Goal: Task Accomplishment & Management: Complete application form

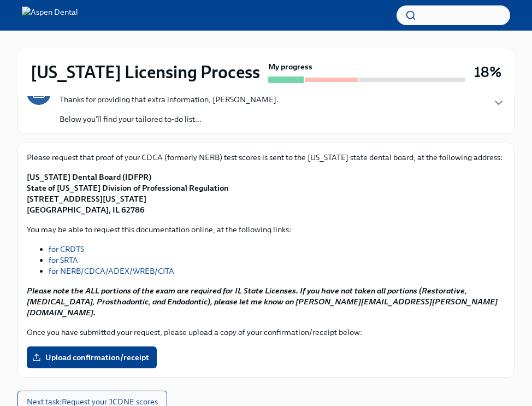
scroll to position [164, 0]
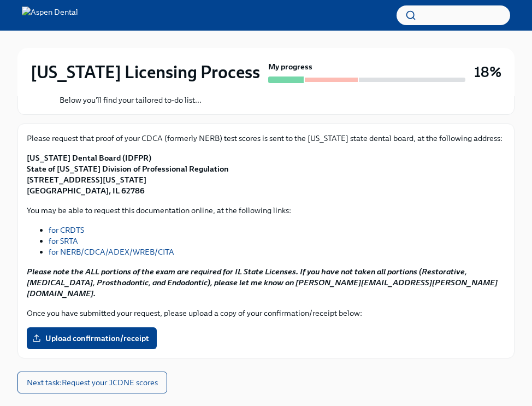
click at [134, 332] on span "Upload confirmation/receipt" at bounding box center [91, 337] width 115 height 11
click at [0, 0] on input "Upload confirmation/receipt" at bounding box center [0, 0] width 0 height 0
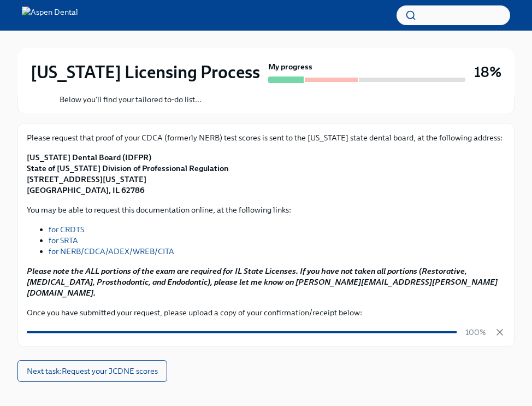
scroll to position [169, 0]
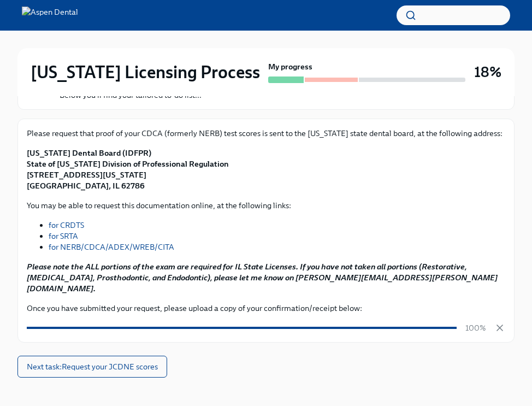
click at [129, 361] on span "Next task : Request your JCDNE scores" at bounding box center [92, 366] width 131 height 11
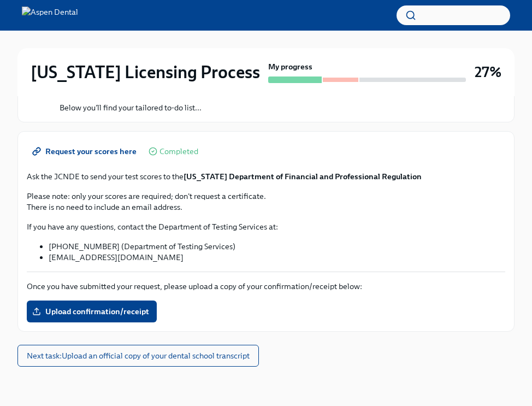
click at [111, 310] on span "Upload confirmation/receipt" at bounding box center [91, 311] width 115 height 11
click at [0, 0] on input "Upload confirmation/receipt" at bounding box center [0, 0] width 0 height 0
click at [125, 357] on span "Next task : Upload an official copy of your dental school transcript" at bounding box center [138, 355] width 223 height 11
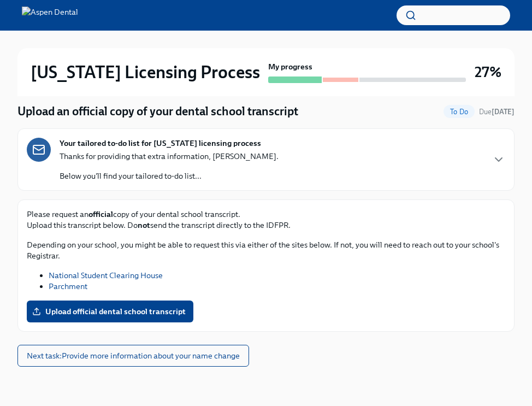
scroll to position [88, 0]
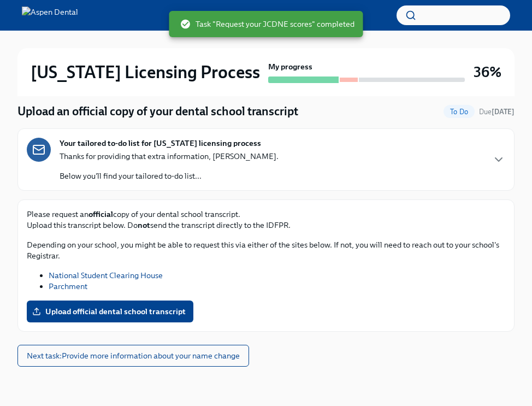
click at [0, 270] on div "Illinois Licensing Process My progress 36% 1 Overdue tasks Upload an official c…" at bounding box center [266, 174] width 532 height 463
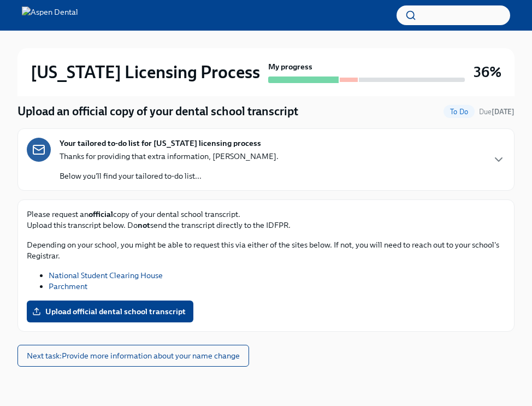
click at [500, 165] on icon "button" at bounding box center [498, 159] width 13 height 13
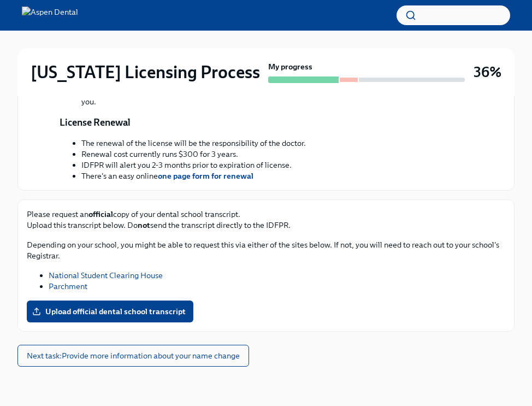
scroll to position [449, 0]
click at [178, 358] on span "Next task : Provide more information about your name change" at bounding box center [133, 355] width 213 height 11
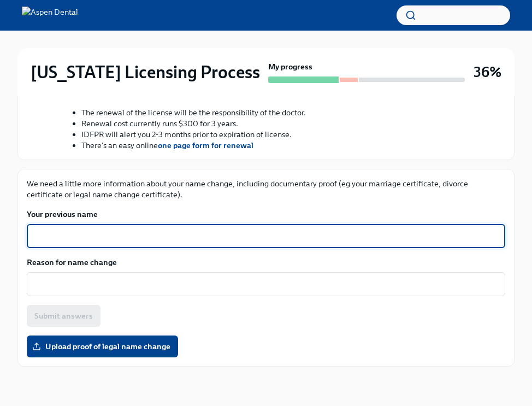
click at [96, 242] on textarea "Your previous name" at bounding box center [265, 235] width 465 height 13
type textarea "Faith Adewusi"
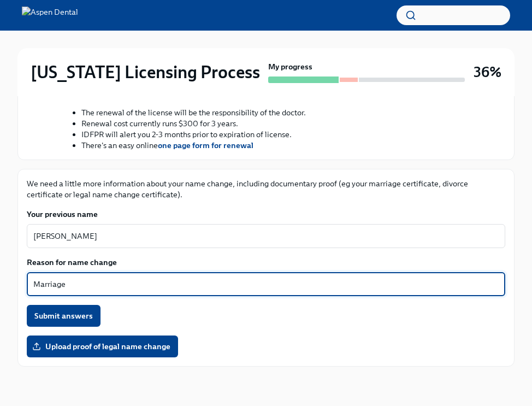
type textarea "Marriage"
click at [69, 321] on span "Submit answers" at bounding box center [63, 315] width 58 height 11
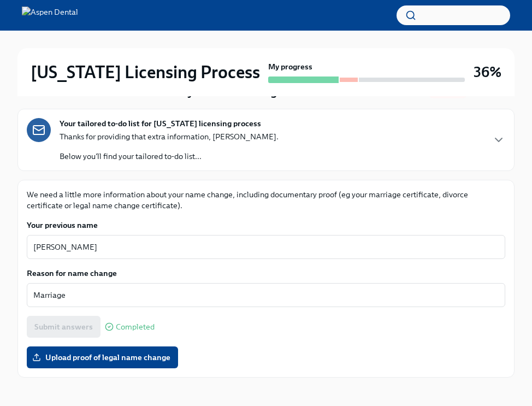
scroll to position [109, 0]
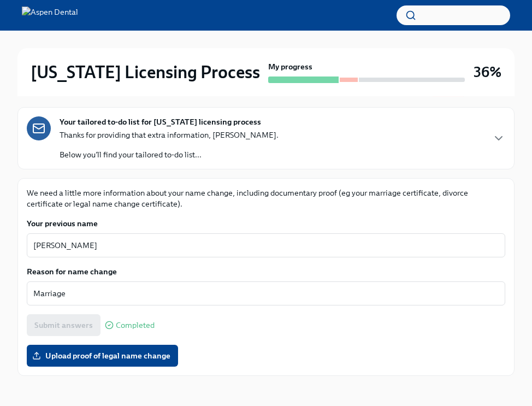
click at [92, 351] on span "Upload proof of legal name change" at bounding box center [102, 355] width 136 height 11
click at [0, 0] on input "Upload proof of legal name change" at bounding box center [0, 0] width 0 height 0
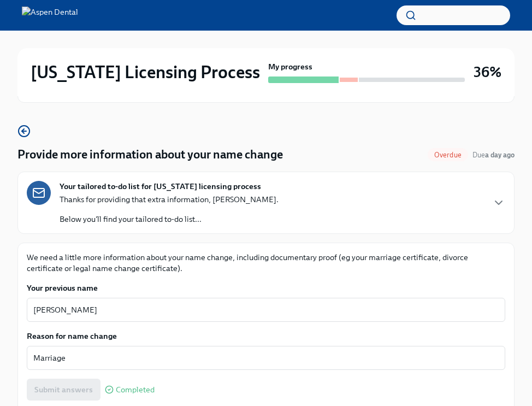
scroll to position [118, 0]
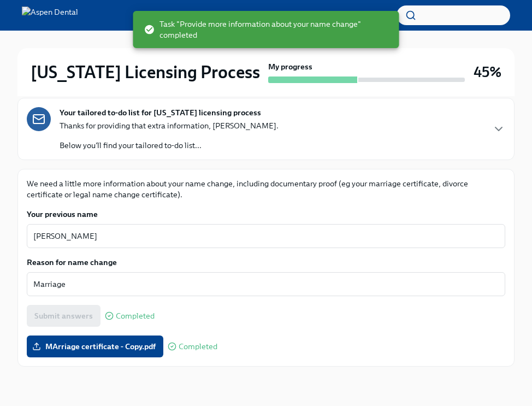
click at [234, 326] on div "Submit answers Completed" at bounding box center [266, 316] width 478 height 22
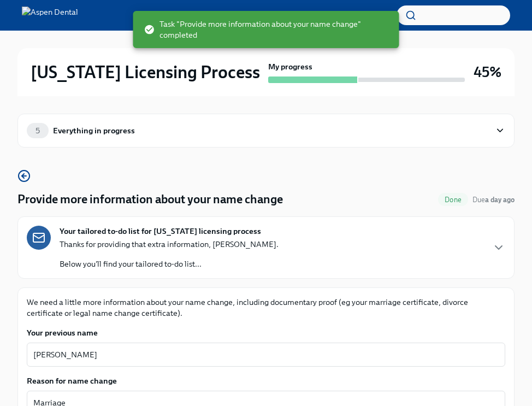
click at [495, 245] on icon "button" at bounding box center [498, 247] width 13 height 13
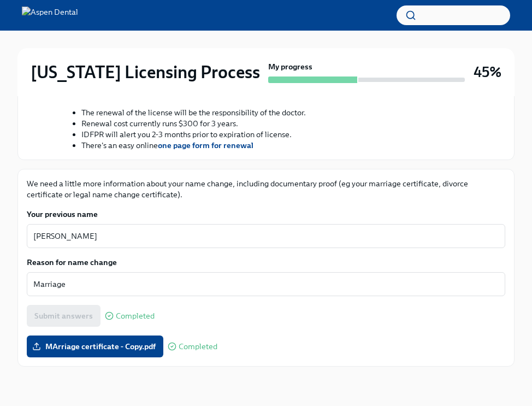
scroll to position [479, 0]
click at [326, 334] on div "We need a little more information about your name change, including documentary…" at bounding box center [266, 267] width 478 height 179
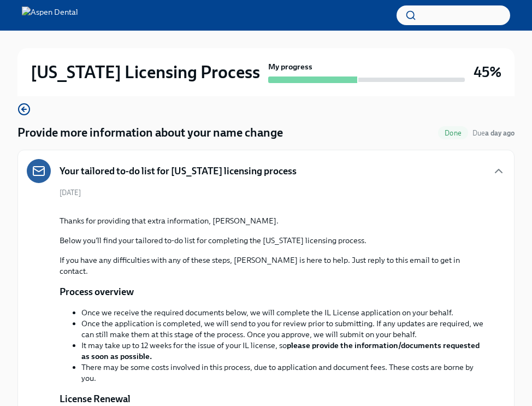
scroll to position [0, 0]
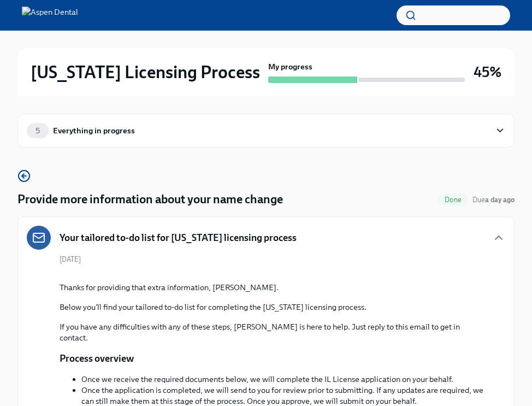
click at [106, 130] on div "Everything in progress" at bounding box center [94, 130] width 82 height 12
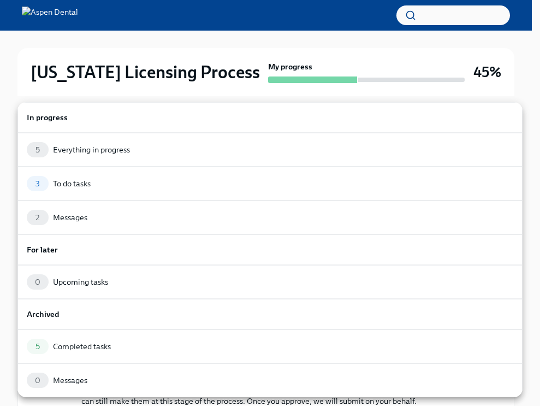
click at [97, 187] on div "3 To do tasks" at bounding box center [270, 183] width 486 height 15
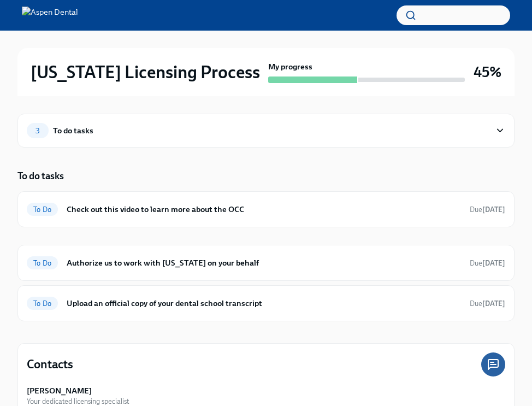
click at [185, 260] on h6 "Authorize us to work with Illinois on your behalf" at bounding box center [264, 263] width 394 height 12
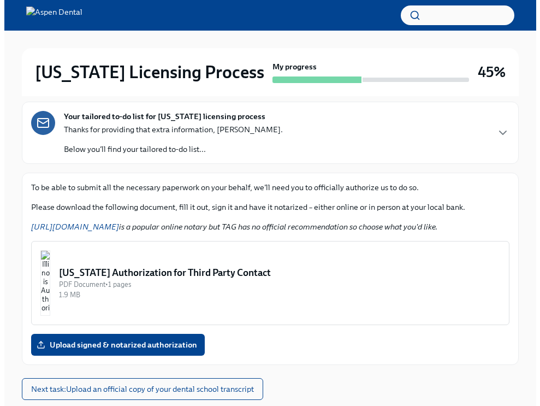
scroll to position [148, 0]
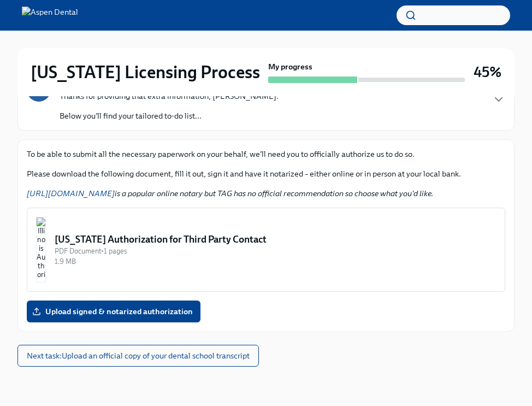
click at [46, 254] on img "button" at bounding box center [41, 250] width 10 height 66
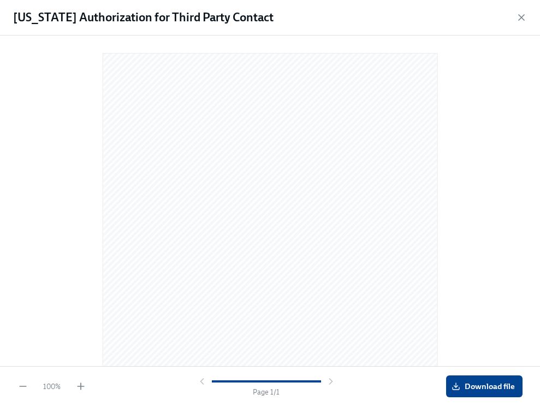
scroll to position [0, 0]
click at [486, 385] on span "Download file" at bounding box center [484, 386] width 61 height 11
